Goal: Information Seeking & Learning: Learn about a topic

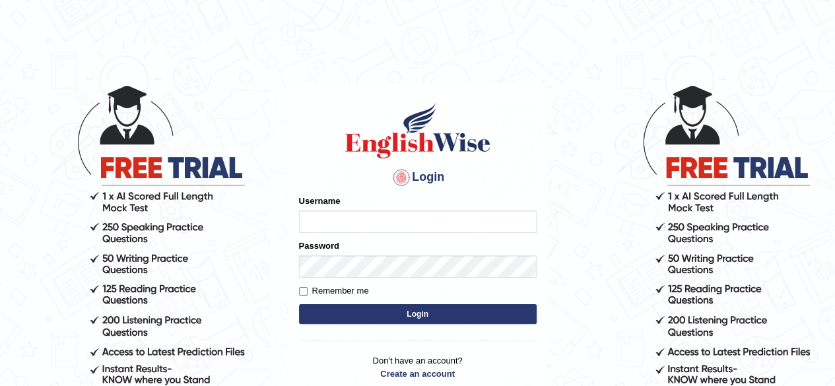
type input "liyaelizabeth"
click at [384, 312] on button "Login" at bounding box center [418, 314] width 238 height 20
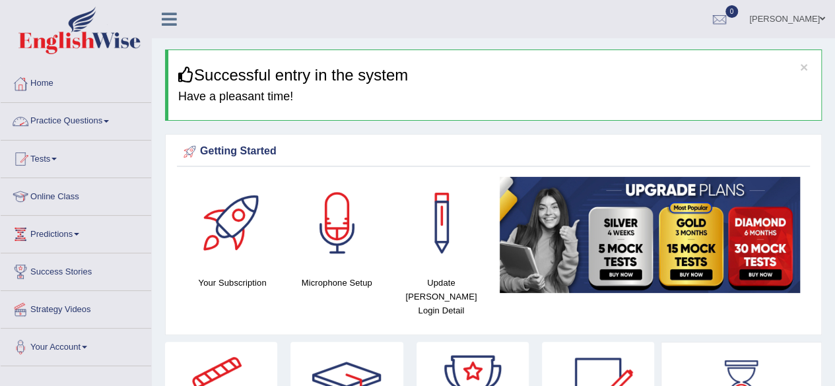
click at [168, 23] on icon at bounding box center [169, 19] width 15 height 17
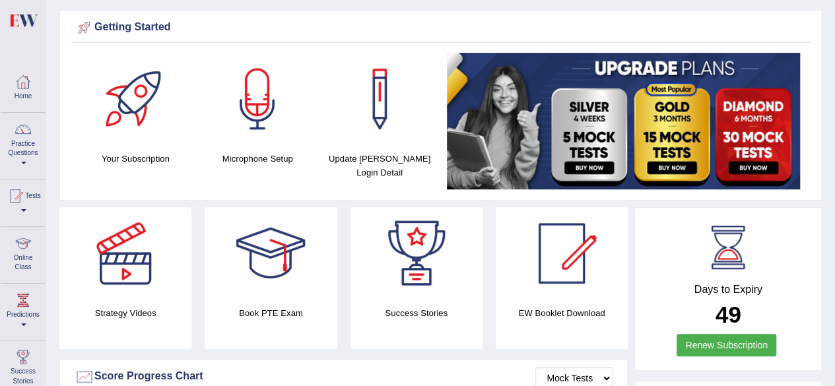
scroll to position [122, 0]
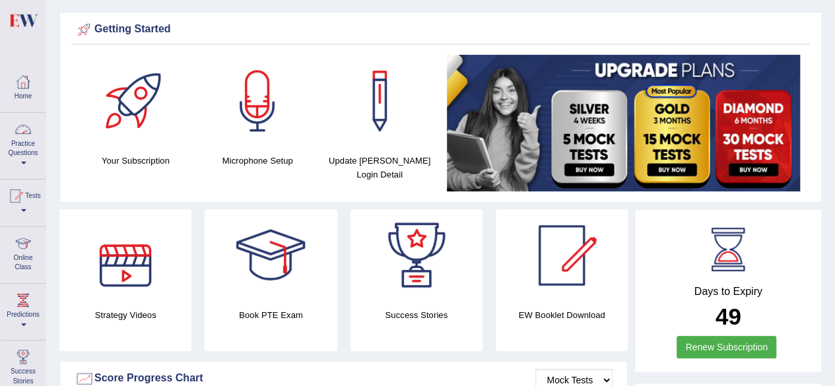
click at [25, 165] on link "Practice Questions" at bounding box center [23, 144] width 45 height 62
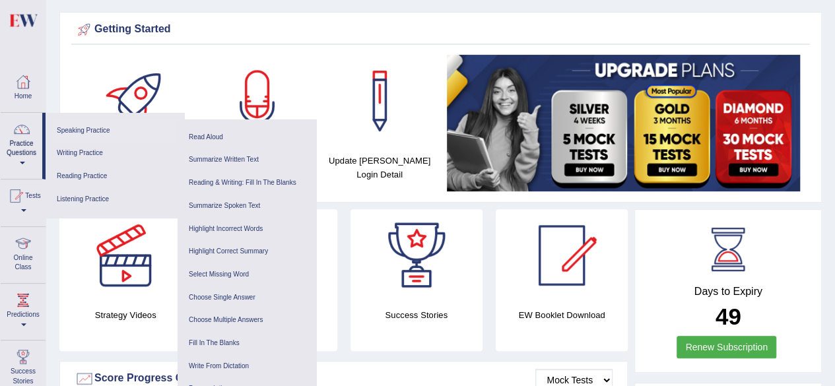
click at [99, 129] on link "Speaking Practice" at bounding box center [114, 130] width 125 height 23
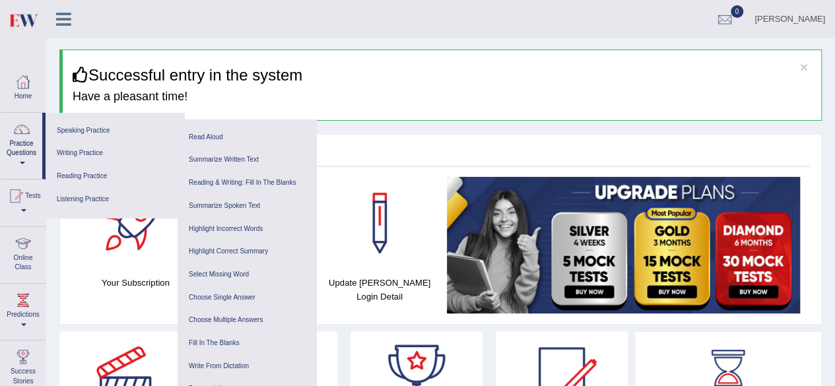
click at [99, 129] on link "Speaking Practice" at bounding box center [114, 130] width 125 height 23
click at [79, 154] on link "Writing Practice" at bounding box center [114, 153] width 125 height 23
click at [78, 176] on link "Reading Practice" at bounding box center [114, 176] width 125 height 23
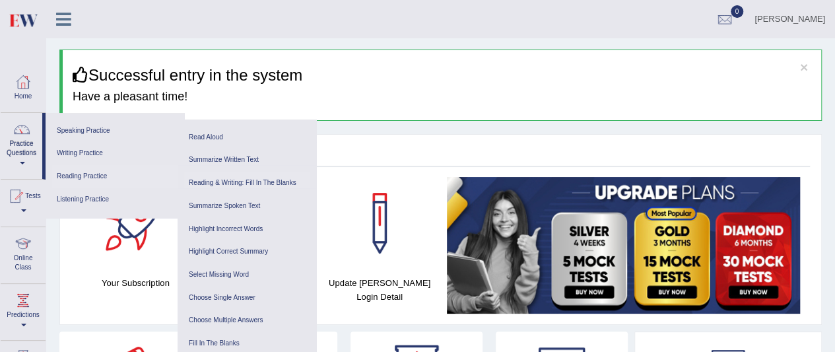
click at [238, 180] on link "Reading & Writing: Fill In The Blanks" at bounding box center [246, 183] width 125 height 23
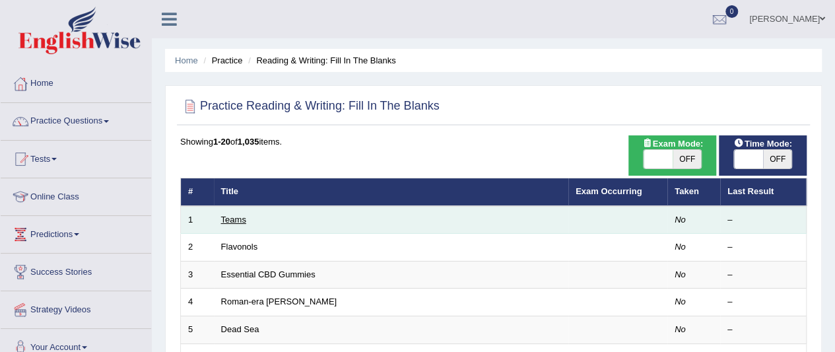
click at [232, 222] on link "Teams" at bounding box center [233, 220] width 25 height 10
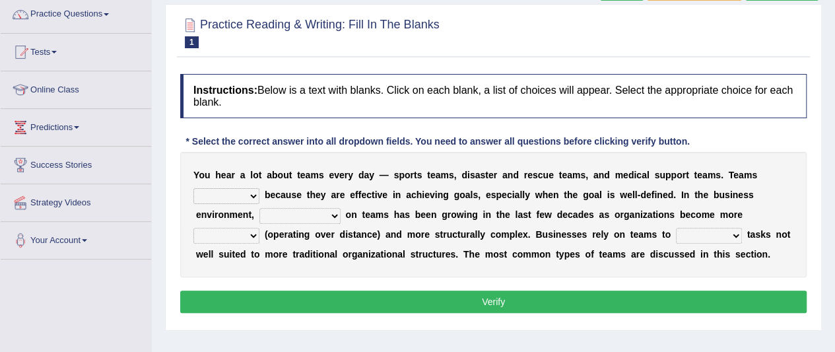
scroll to position [116, 0]
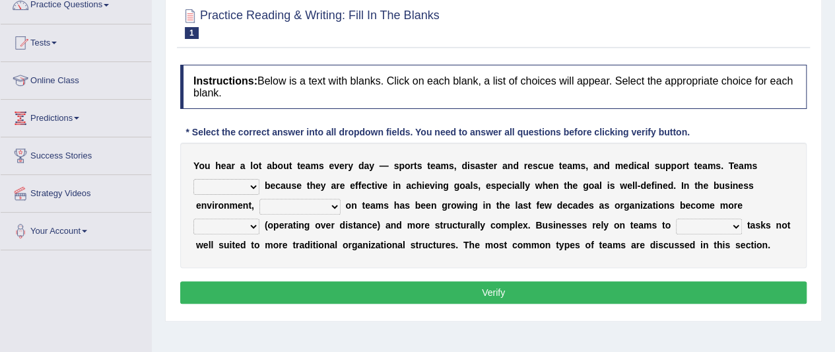
click at [253, 187] on select "exert extend express exist" at bounding box center [226, 187] width 66 height 16
click at [330, 206] on select "reliability reliance realization independence" at bounding box center [299, 207] width 81 height 16
click at [230, 192] on select "exert extend express exist" at bounding box center [226, 187] width 66 height 16
select select "extend"
click at [193, 179] on select "exert extend express exist" at bounding box center [226, 187] width 66 height 16
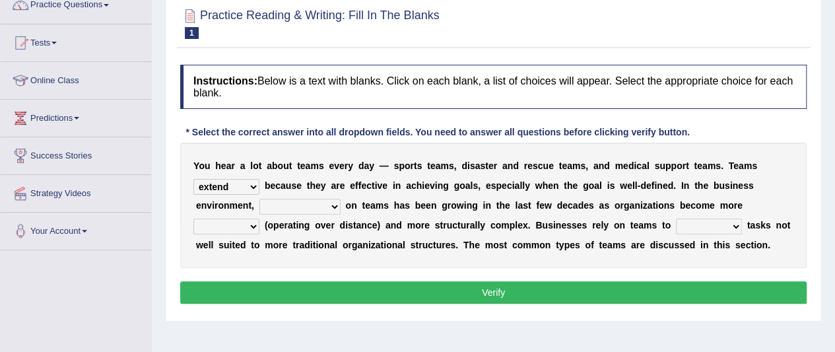
click at [318, 207] on select "reliability reliance realization independence" at bounding box center [299, 207] width 81 height 16
select select "reliance"
click at [259, 199] on select "reliability reliance realization independence" at bounding box center [299, 207] width 81 height 16
click at [249, 220] on select "authentic virtual simplified veritable" at bounding box center [226, 226] width 66 height 16
select select "authentic"
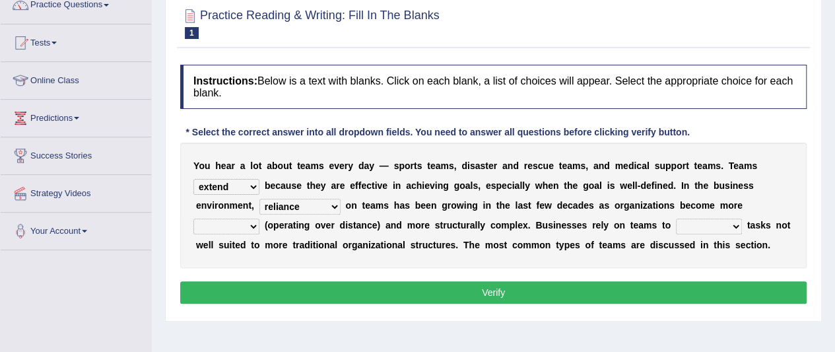
click at [193, 218] on select "authentic virtual simplified veritable" at bounding box center [226, 226] width 66 height 16
click at [713, 226] on select "perform possess compare conform" at bounding box center [709, 226] width 66 height 16
select select "compare"
click at [676, 218] on select "perform possess compare conform" at bounding box center [709, 226] width 66 height 16
click at [106, 5] on link "Practice Questions" at bounding box center [76, 3] width 150 height 33
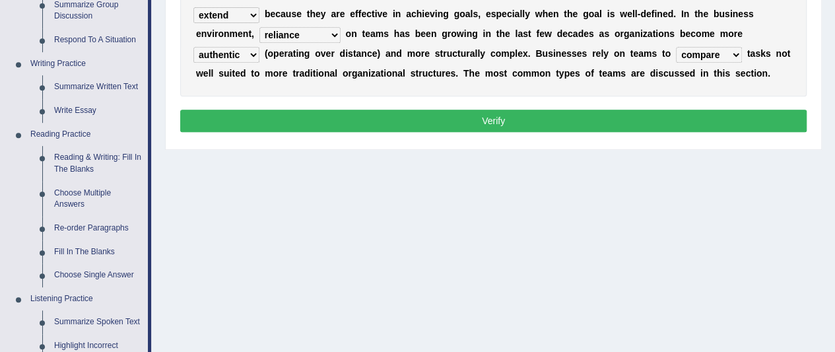
scroll to position [290, 0]
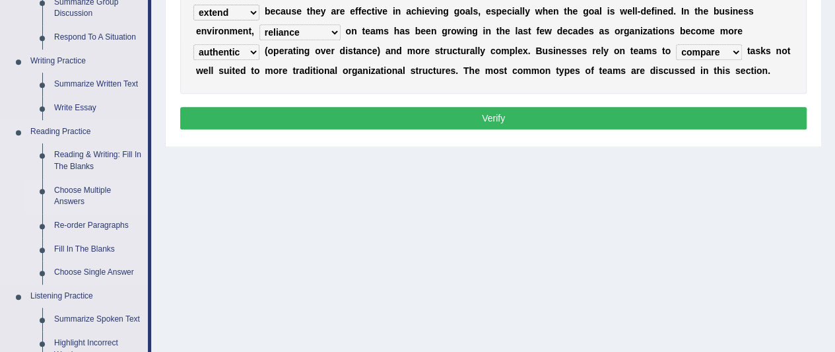
click at [63, 198] on link "Choose Multiple Answers" at bounding box center [98, 196] width 100 height 35
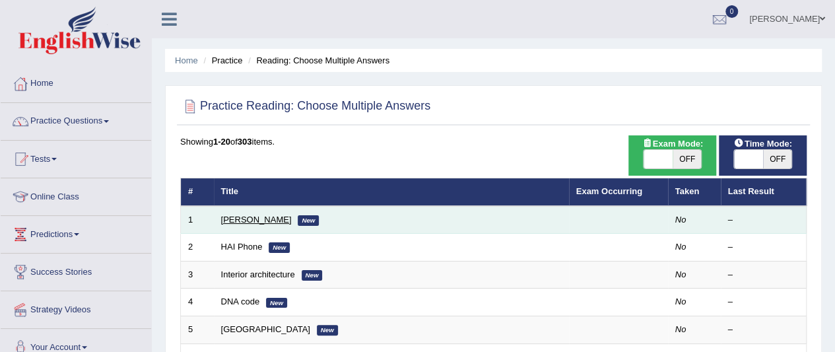
click at [245, 215] on link "Damian Scarf" at bounding box center [256, 220] width 71 height 10
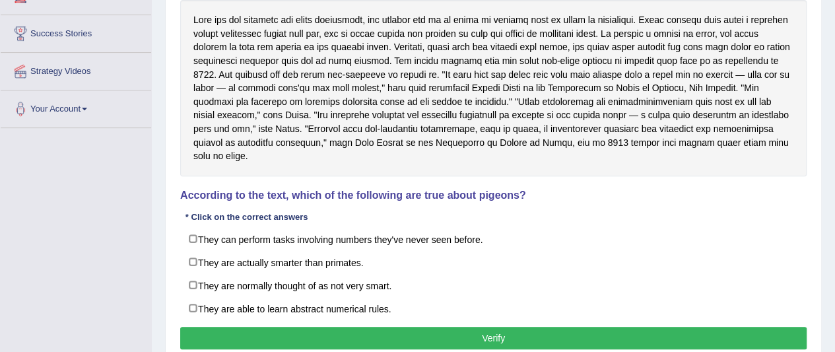
scroll to position [238, 0]
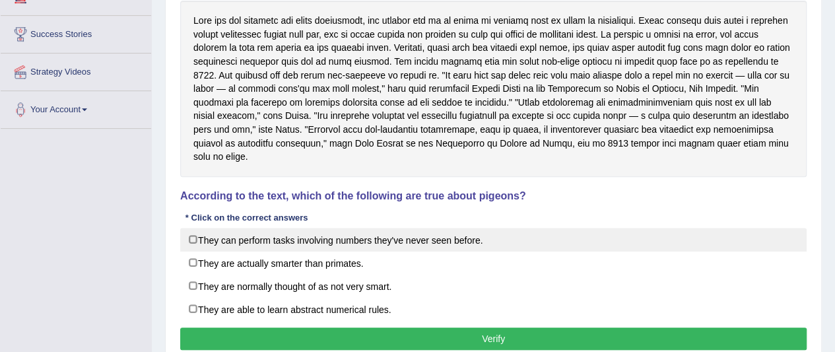
click at [290, 231] on label "They can perform tasks involving numbers they've never seen before." at bounding box center [493, 240] width 626 height 24
checkbox input "true"
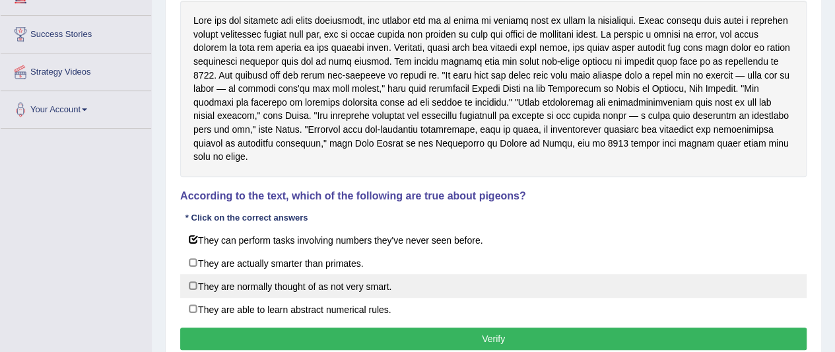
click at [236, 275] on label "They are normally thought of as not very smart." at bounding box center [493, 286] width 626 height 24
checkbox input "true"
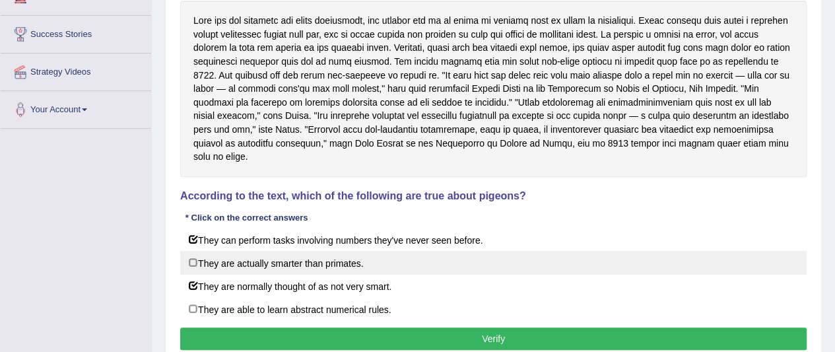
click at [231, 254] on label "They are actually smarter than primates." at bounding box center [493, 263] width 626 height 24
click at [194, 251] on label "They are actually smarter than primates." at bounding box center [493, 263] width 626 height 24
checkbox input "false"
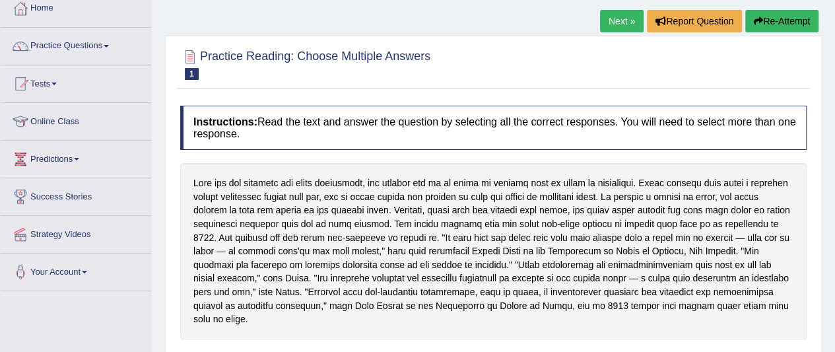
scroll to position [69, 0]
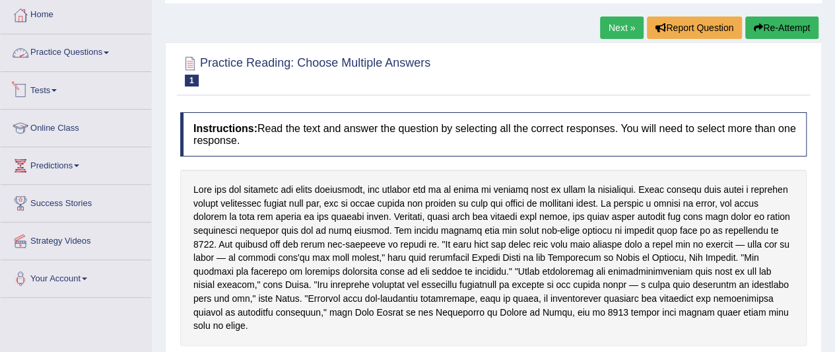
click at [107, 50] on link "Practice Questions" at bounding box center [76, 50] width 150 height 33
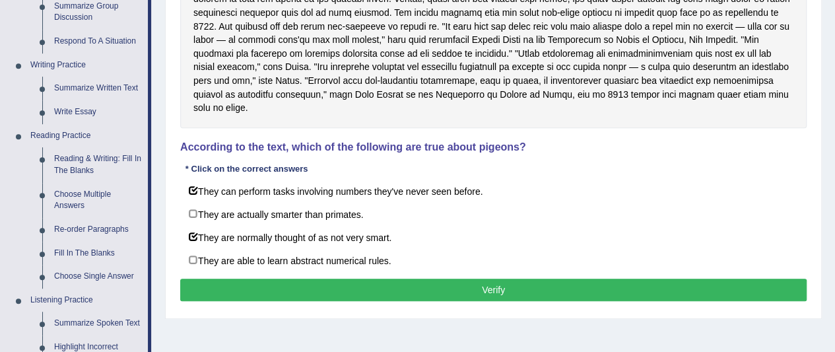
scroll to position [288, 0]
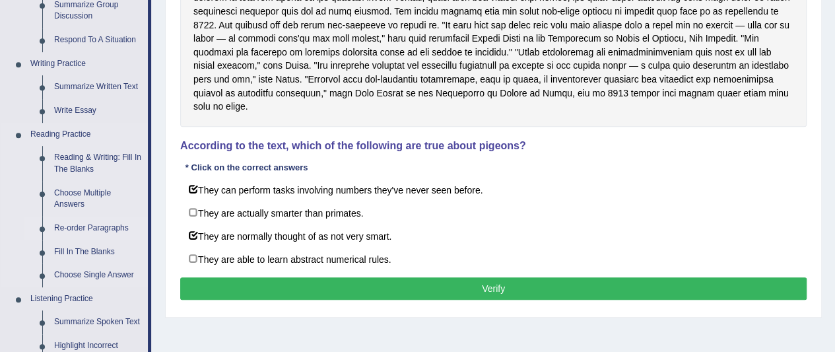
click at [88, 229] on link "Re-order Paragraphs" at bounding box center [98, 228] width 100 height 24
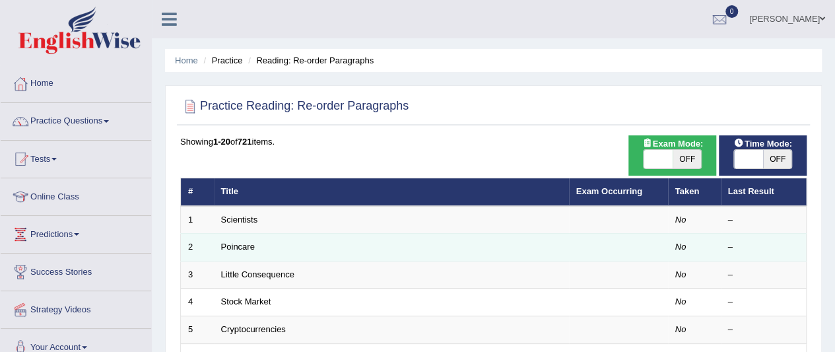
click at [389, 250] on td "Poincare" at bounding box center [391, 248] width 355 height 28
click at [240, 246] on link "Poincare" at bounding box center [238, 247] width 34 height 10
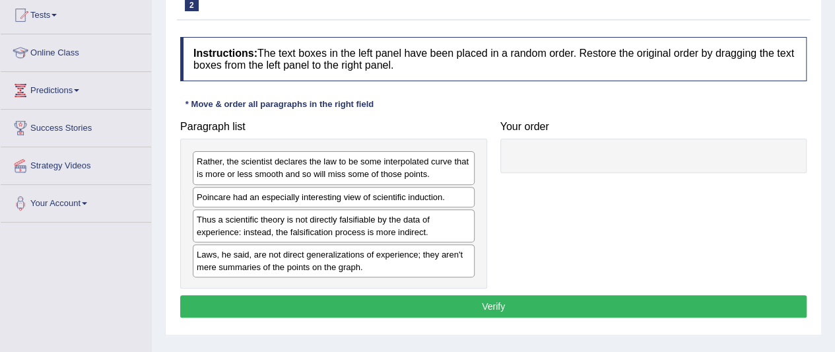
scroll to position [172, 0]
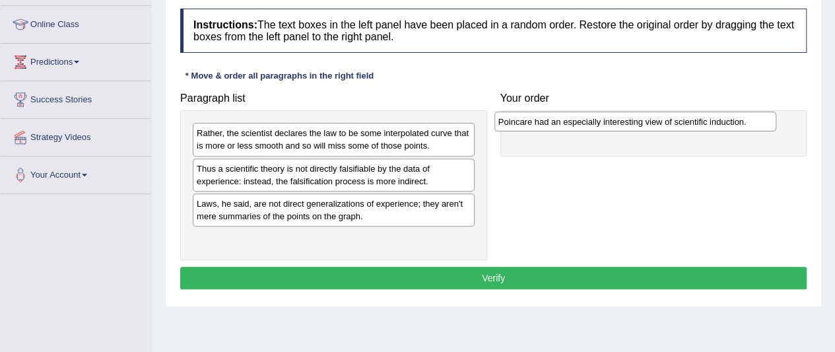
drag, startPoint x: 230, startPoint y: 166, endPoint x: 545, endPoint y: 121, distance: 317.5
click at [545, 121] on div "Poincare had an especially interesting view of scientific induction." at bounding box center [635, 122] width 282 height 20
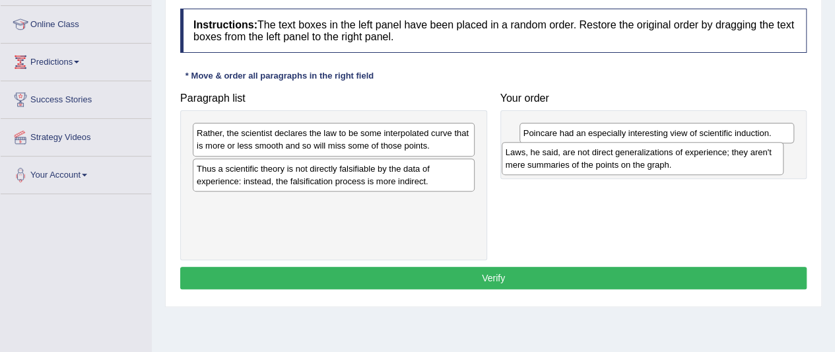
drag, startPoint x: 244, startPoint y: 203, endPoint x: 552, endPoint y: 152, distance: 312.5
click at [552, 152] on div "Laws, he said, are not direct generalizations of experience; they aren't mere s…" at bounding box center [643, 158] width 282 height 33
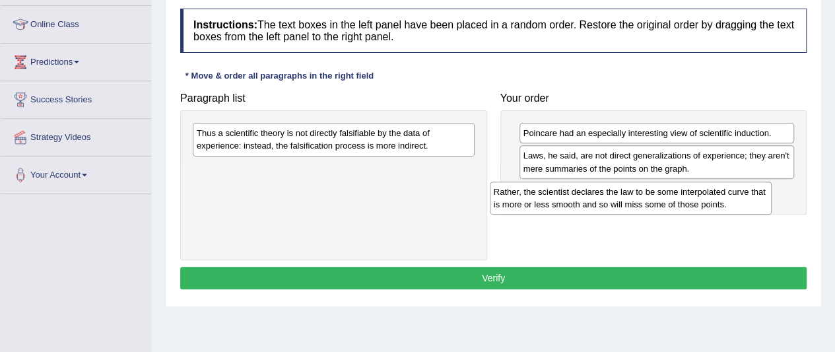
drag, startPoint x: 356, startPoint y: 136, endPoint x: 653, endPoint y: 190, distance: 302.6
click at [653, 190] on div "Rather, the scientist declares the law to be some interpolated curve that is mo…" at bounding box center [631, 198] width 282 height 33
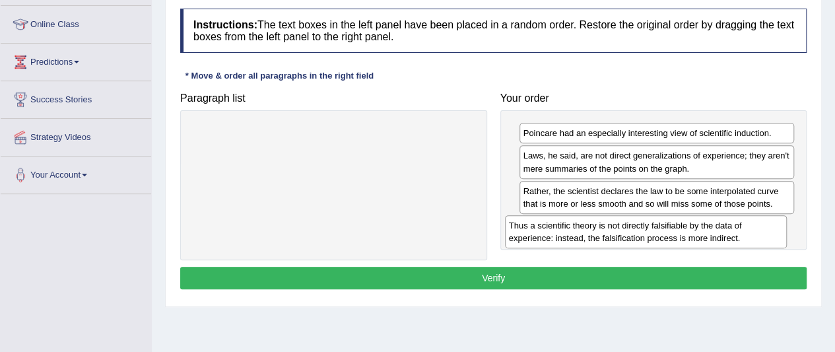
drag, startPoint x: 379, startPoint y: 136, endPoint x: 692, endPoint y: 225, distance: 325.3
click at [692, 225] on div "Thus a scientific theory is not directly falsifiable by the data of experience:…" at bounding box center [646, 231] width 282 height 33
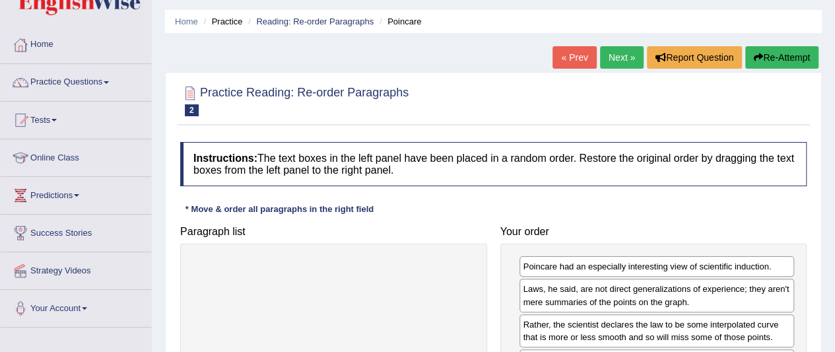
scroll to position [41, 0]
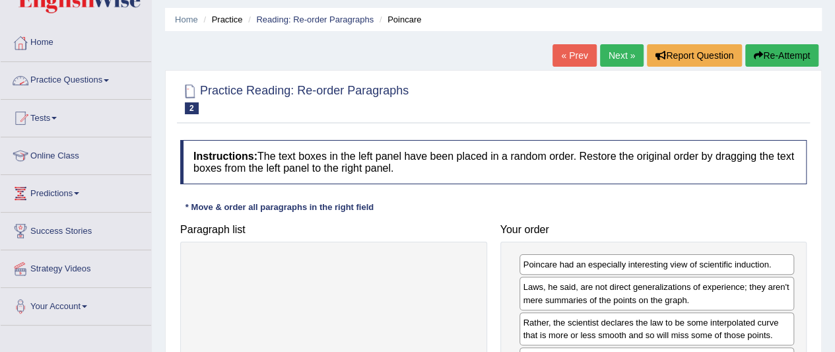
click at [83, 77] on link "Practice Questions" at bounding box center [76, 78] width 150 height 33
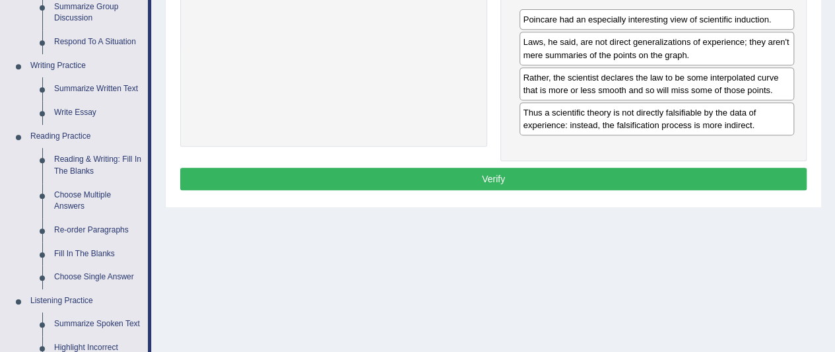
scroll to position [284, 0]
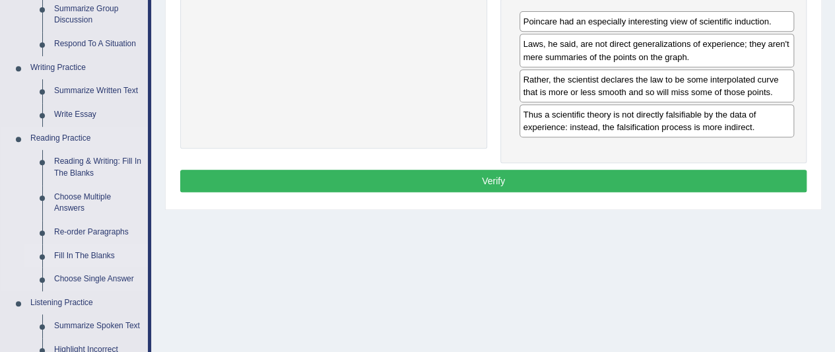
click at [81, 255] on link "Fill In The Blanks" at bounding box center [98, 256] width 100 height 24
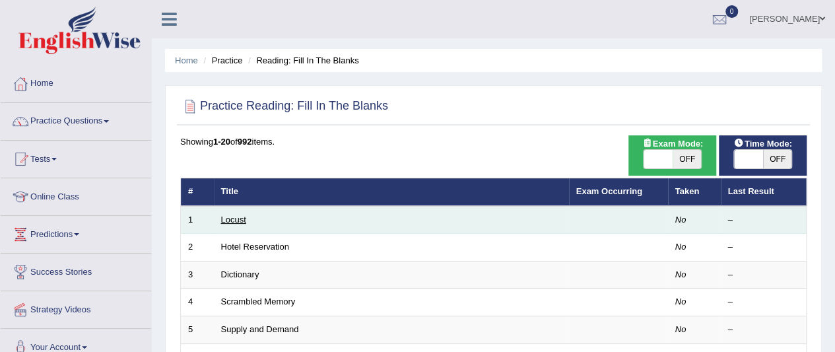
click at [232, 220] on link "Locust" at bounding box center [233, 220] width 25 height 10
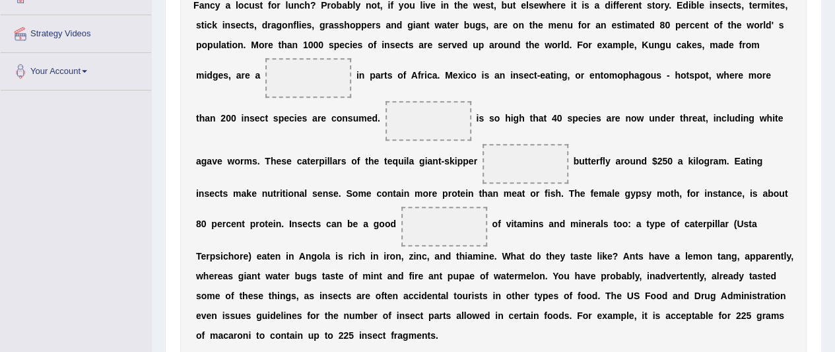
scroll to position [281, 0]
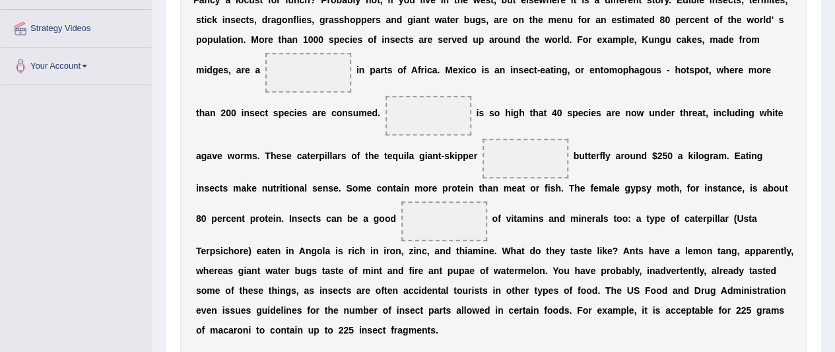
click at [298, 75] on span at bounding box center [308, 73] width 86 height 40
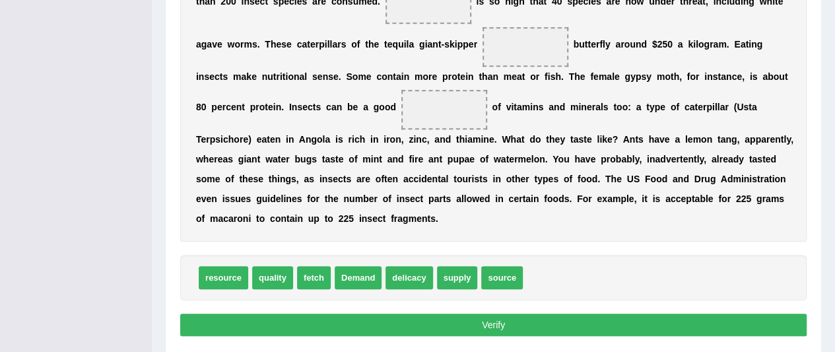
scroll to position [435, 0]
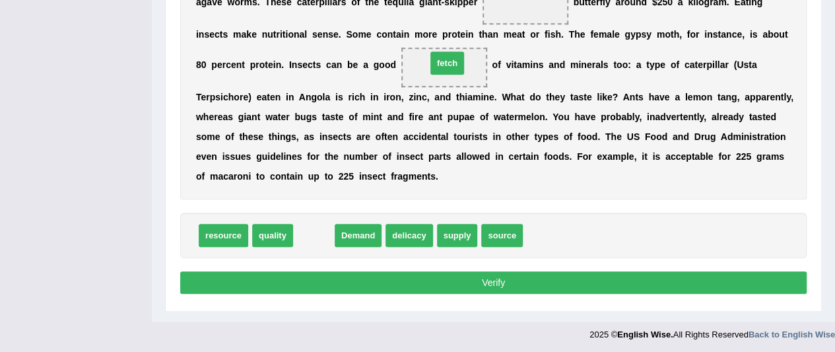
drag, startPoint x: 317, startPoint y: 234, endPoint x: 451, endPoint y: 63, distance: 217.3
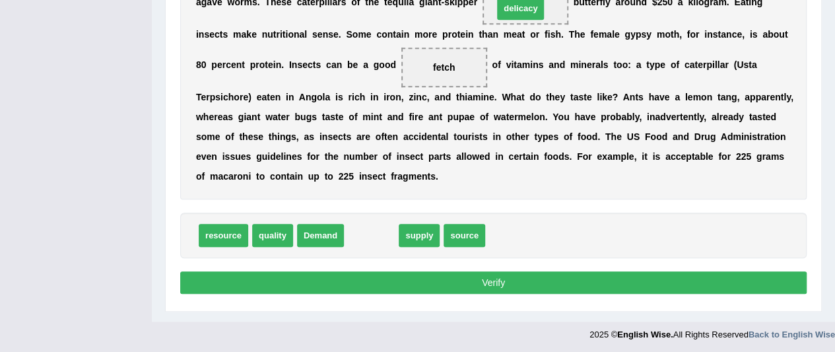
drag, startPoint x: 370, startPoint y: 236, endPoint x: 523, endPoint y: 12, distance: 271.5
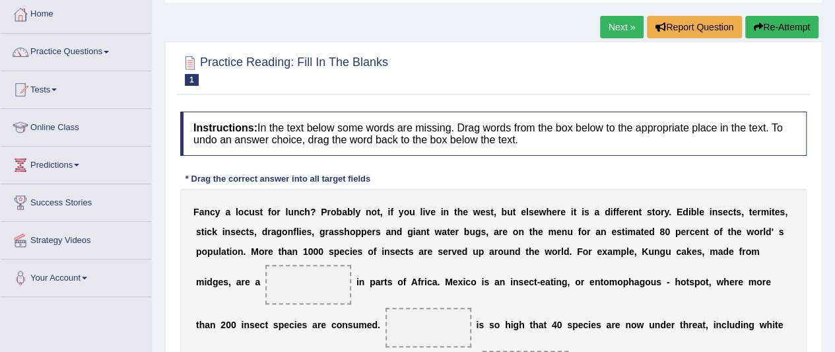
scroll to position [71, 0]
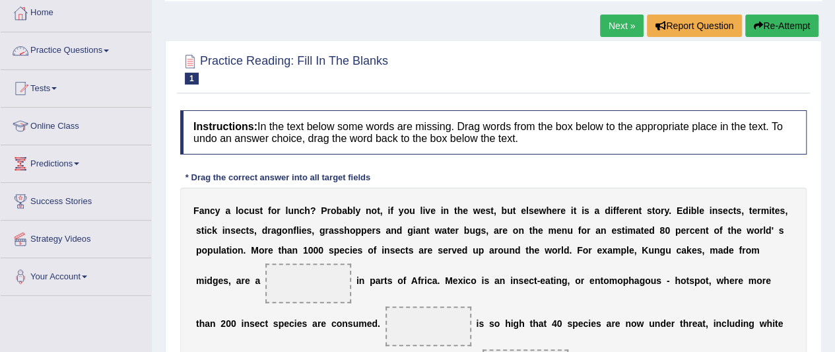
click at [117, 43] on link "Practice Questions" at bounding box center [76, 48] width 150 height 33
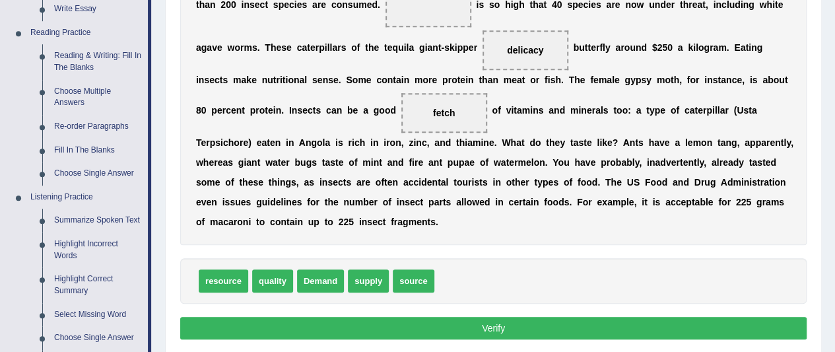
scroll to position [388, 0]
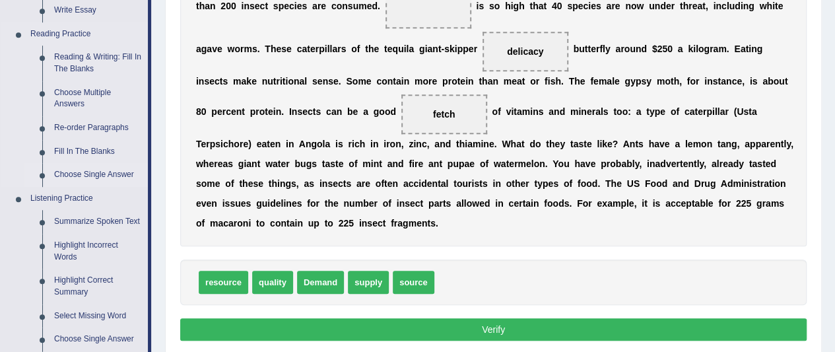
click at [99, 176] on link "Choose Single Answer" at bounding box center [98, 175] width 100 height 24
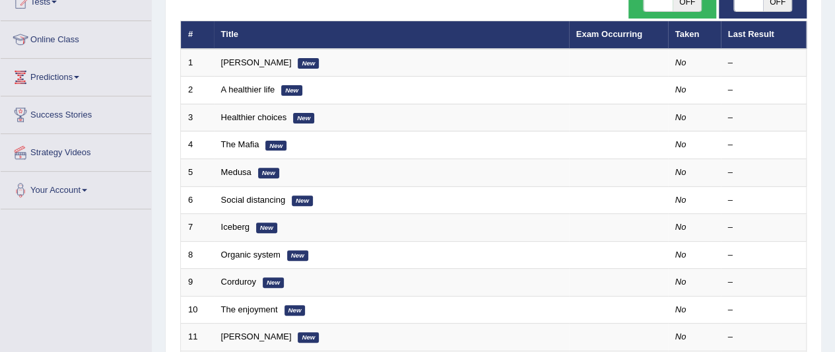
scroll to position [152, 0]
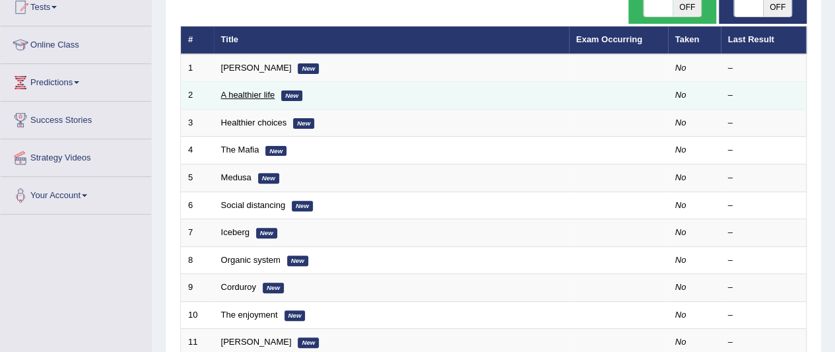
click at [247, 96] on link "A healthier life" at bounding box center [248, 95] width 54 height 10
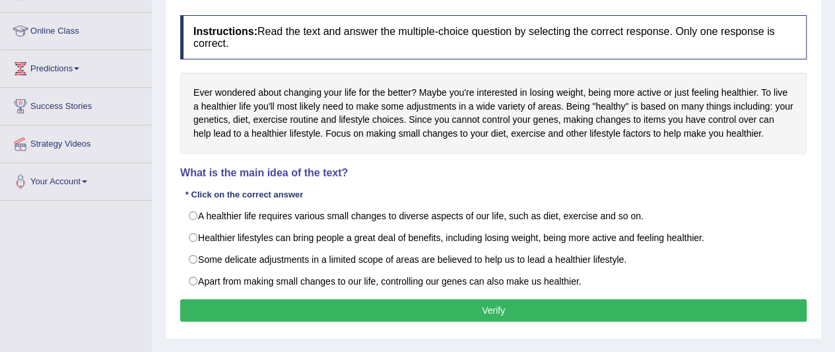
scroll to position [163, 0]
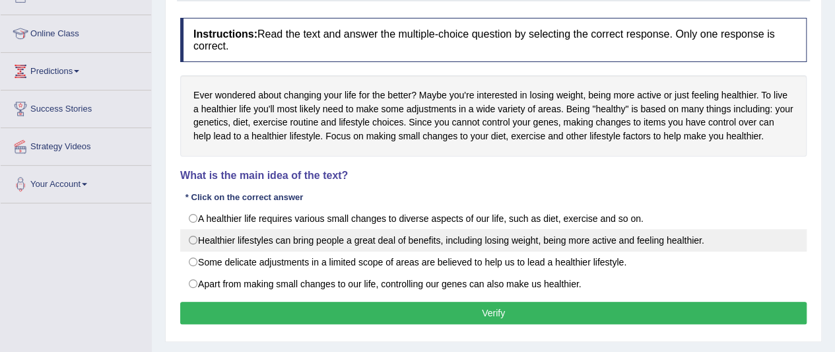
click at [253, 245] on label "Healthier lifestyles can bring people a great deal of benefits, including losin…" at bounding box center [493, 240] width 626 height 22
radio input "true"
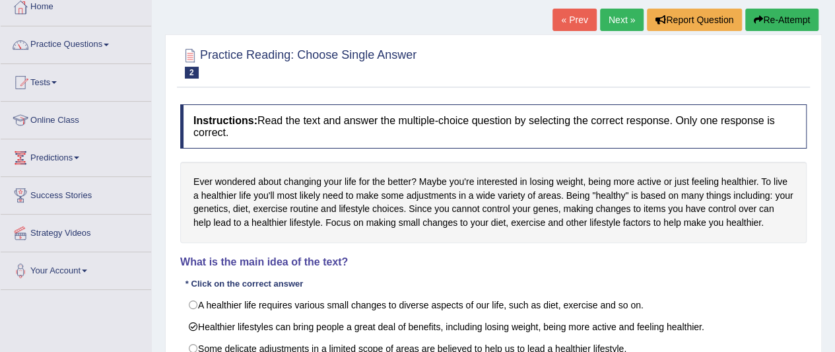
scroll to position [79, 0]
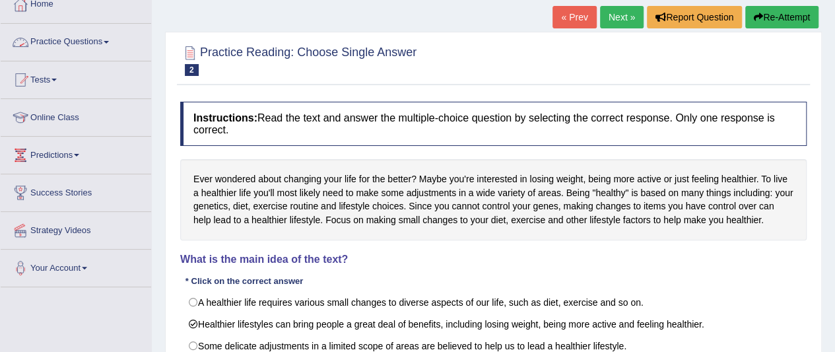
click at [100, 44] on link "Practice Questions" at bounding box center [76, 40] width 150 height 33
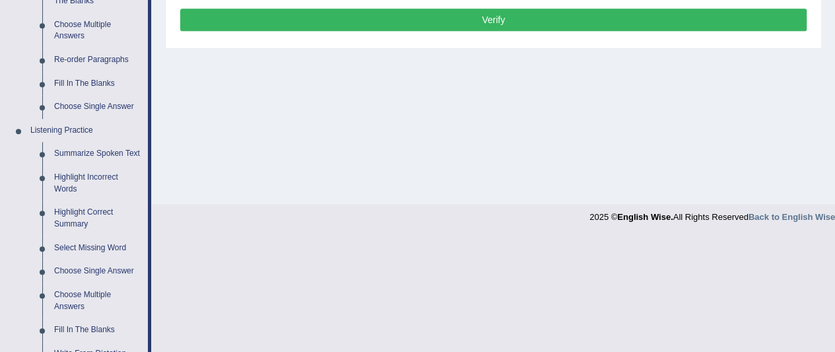
scroll to position [462, 0]
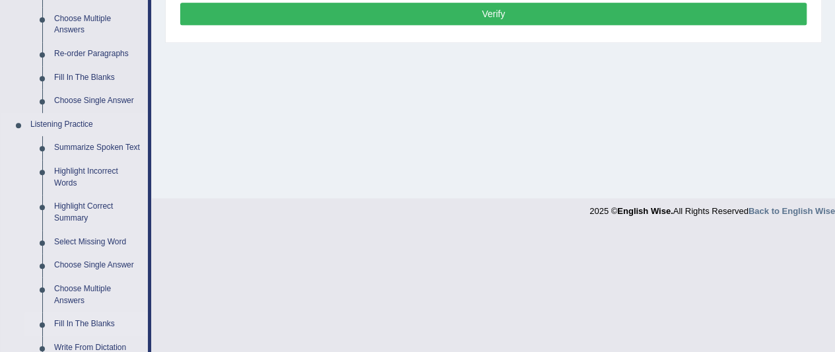
click at [75, 327] on link "Fill In The Blanks" at bounding box center [98, 324] width 100 height 24
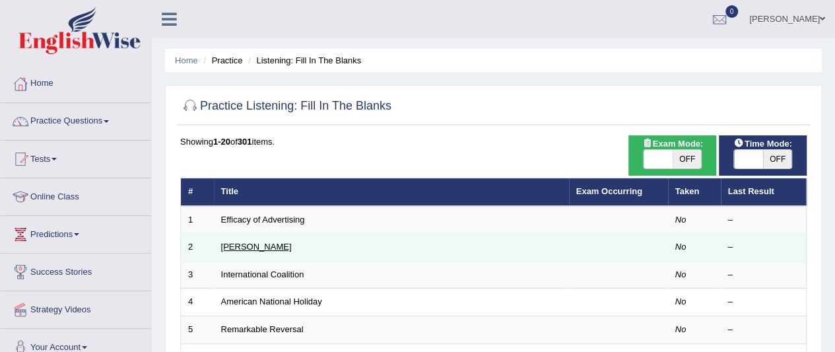
click at [240, 244] on link "[PERSON_NAME]" at bounding box center [256, 247] width 71 height 10
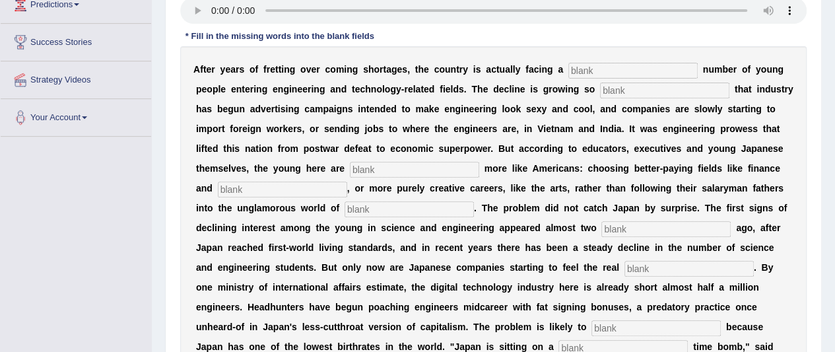
drag, startPoint x: 0, startPoint y: 0, endPoint x: 844, endPoint y: 147, distance: 856.3
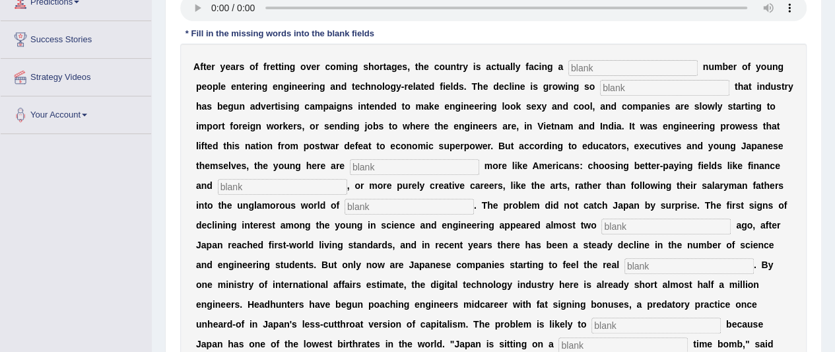
click at [651, 71] on input "text" at bounding box center [632, 68] width 129 height 16
type input "ggdsjdsjd"
click at [653, 83] on input "text" at bounding box center [664, 88] width 129 height 16
type input "s"
click at [628, 63] on input "ggdsjdsjd" at bounding box center [632, 68] width 129 height 16
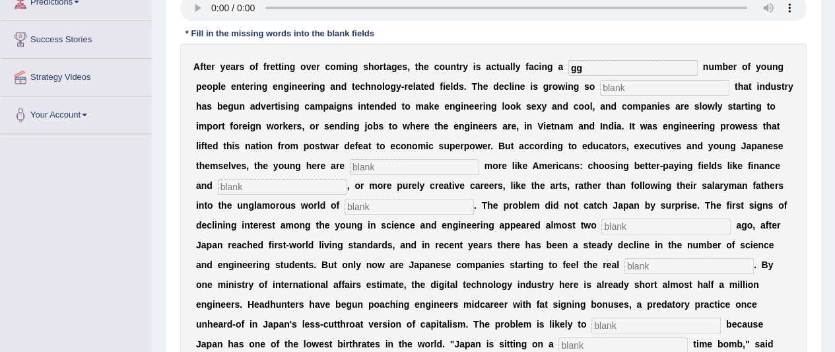
type input "g"
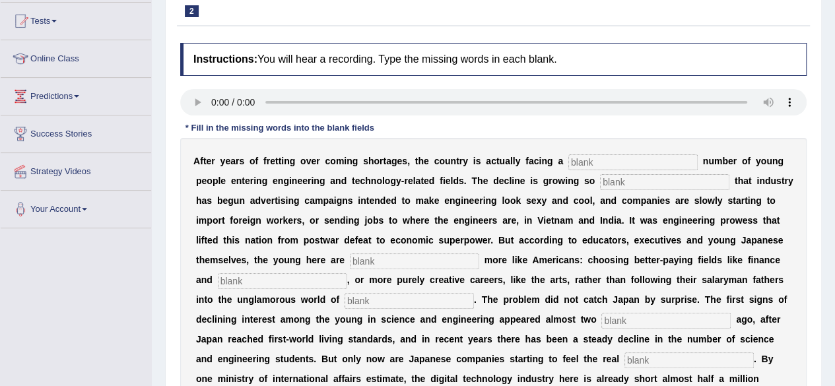
scroll to position [0, 0]
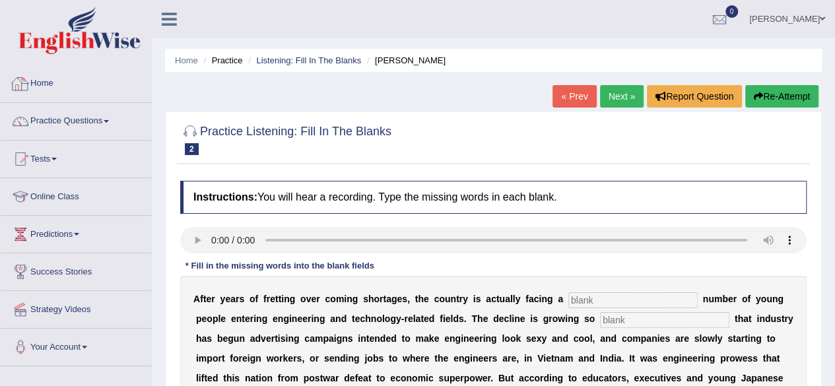
click at [63, 40] on img at bounding box center [79, 31] width 122 height 48
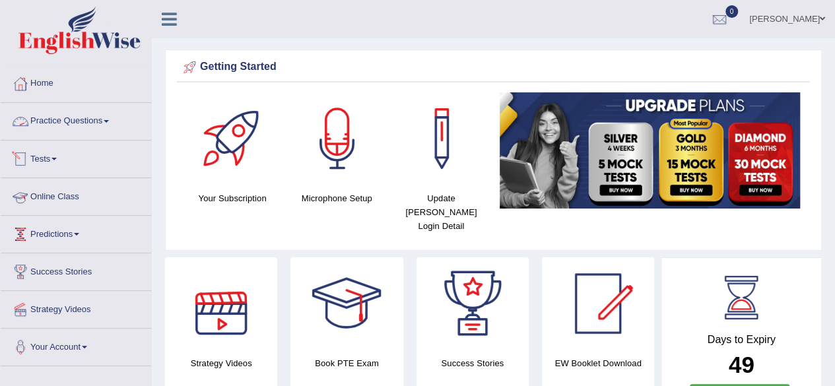
click at [55, 119] on link "Practice Questions" at bounding box center [76, 119] width 150 height 33
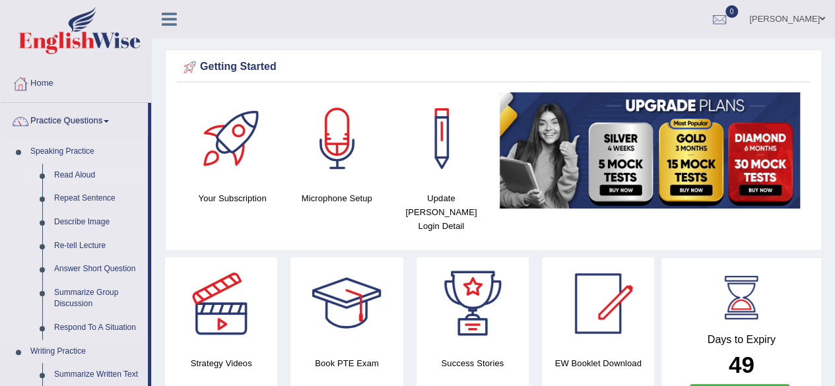
click at [75, 175] on link "Read Aloud" at bounding box center [98, 176] width 100 height 24
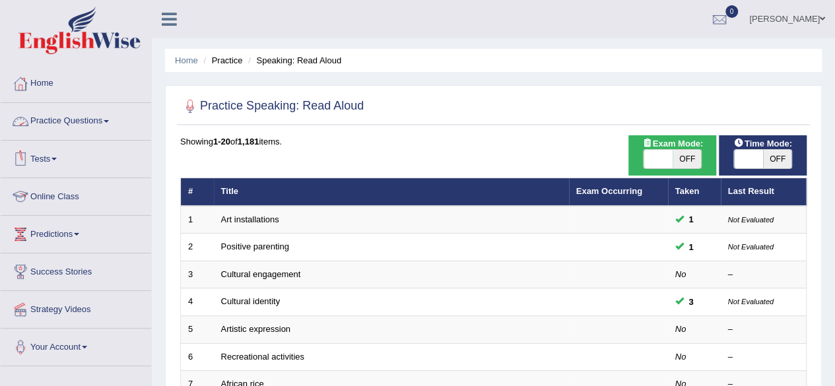
click at [48, 197] on link "Online Class" at bounding box center [76, 194] width 150 height 33
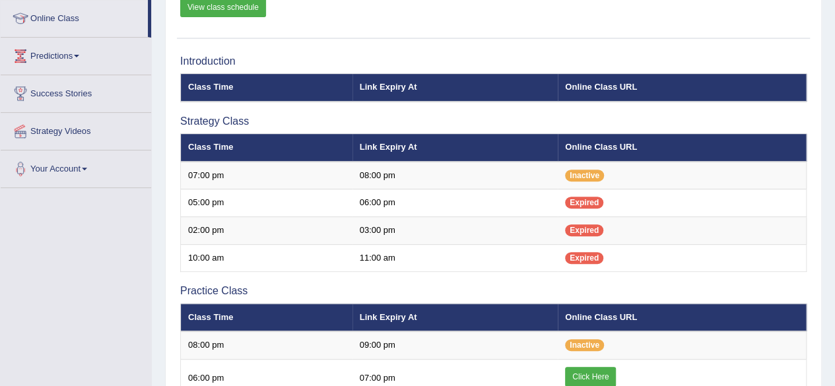
scroll to position [176, 0]
